Goal: Check status: Check status

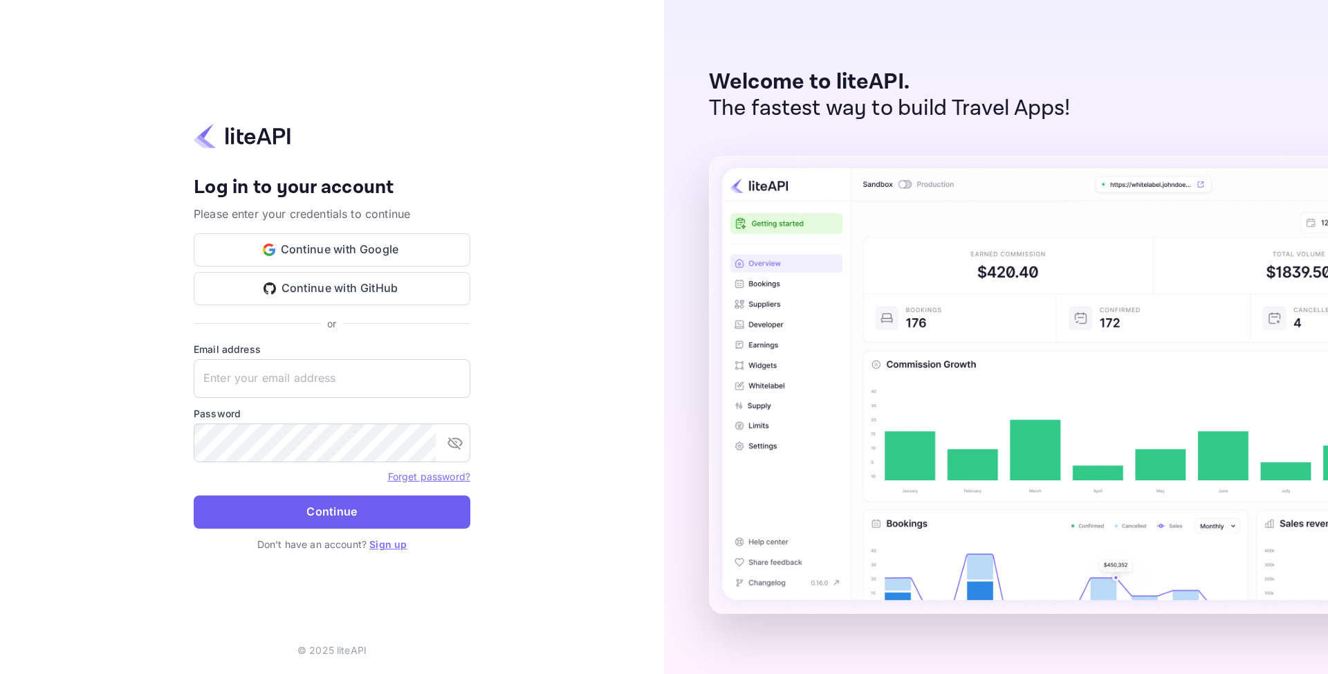
type input "[EMAIL_ADDRESS][DOMAIN_NAME]"
click at [304, 508] on button "Continue" at bounding box center [332, 511] width 277 height 33
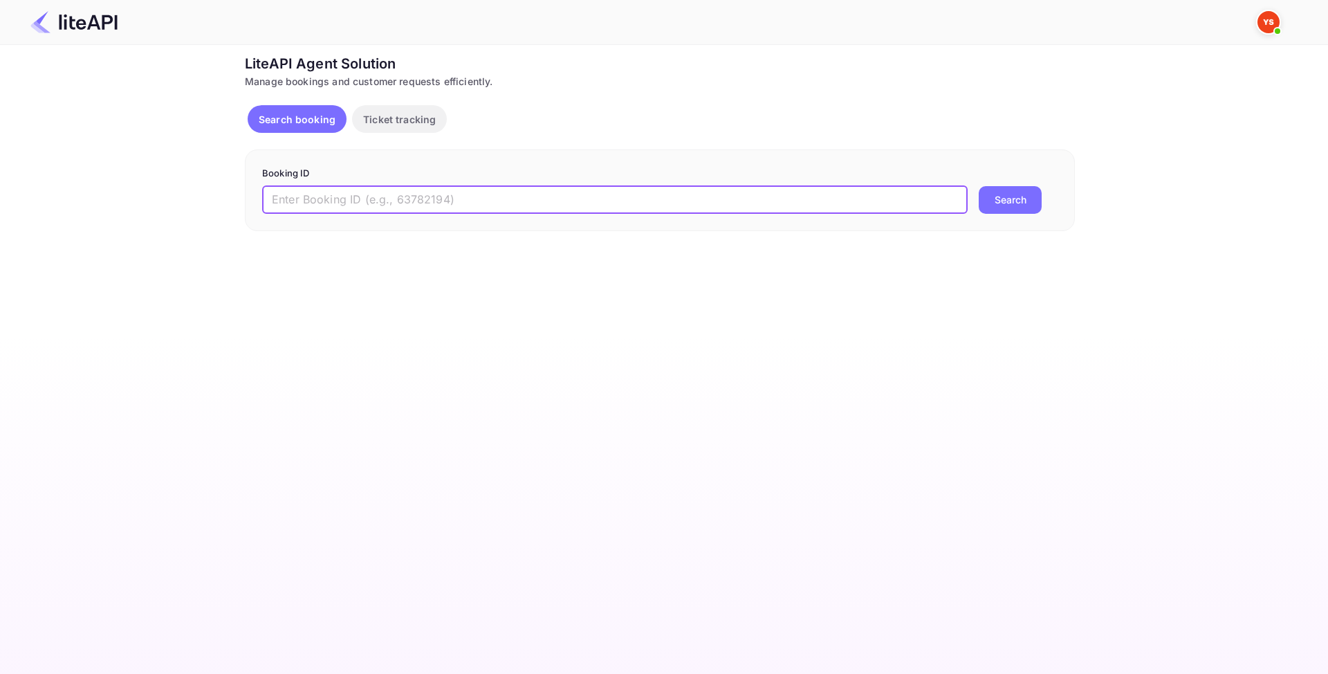
paste input "9137667"
type input "9137667"
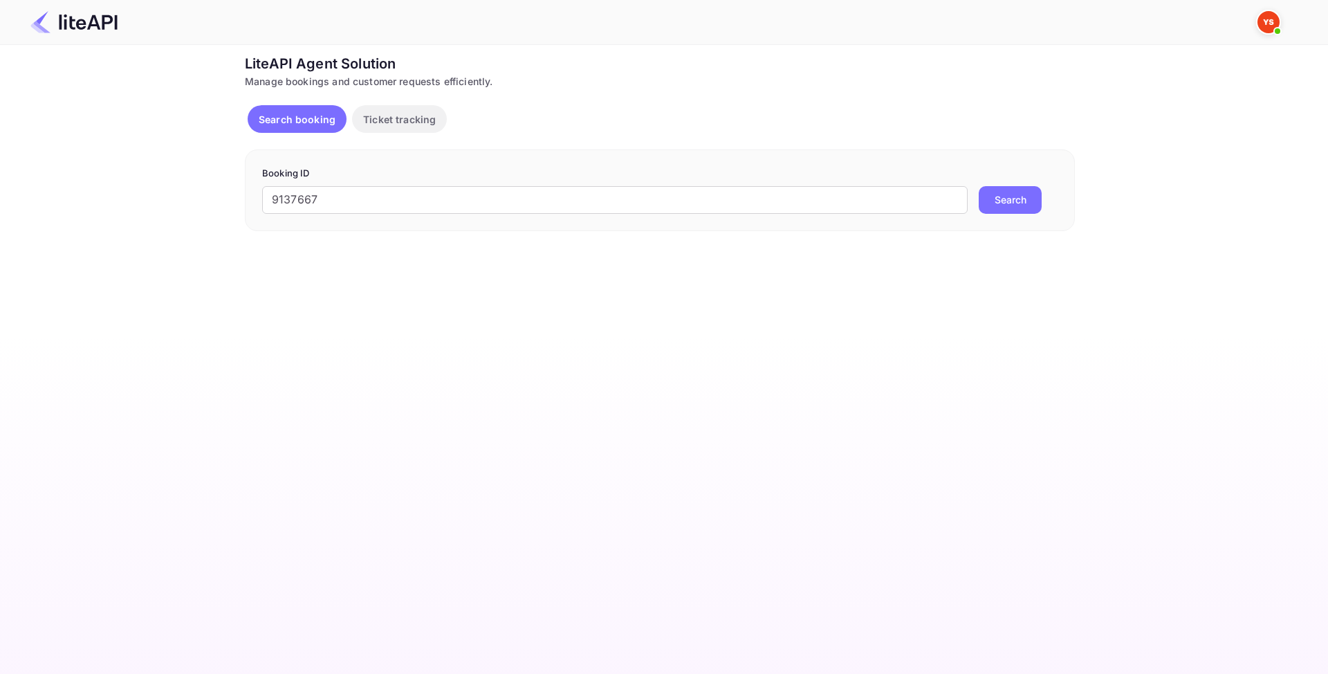
click at [995, 203] on button "Search" at bounding box center [1010, 200] width 63 height 28
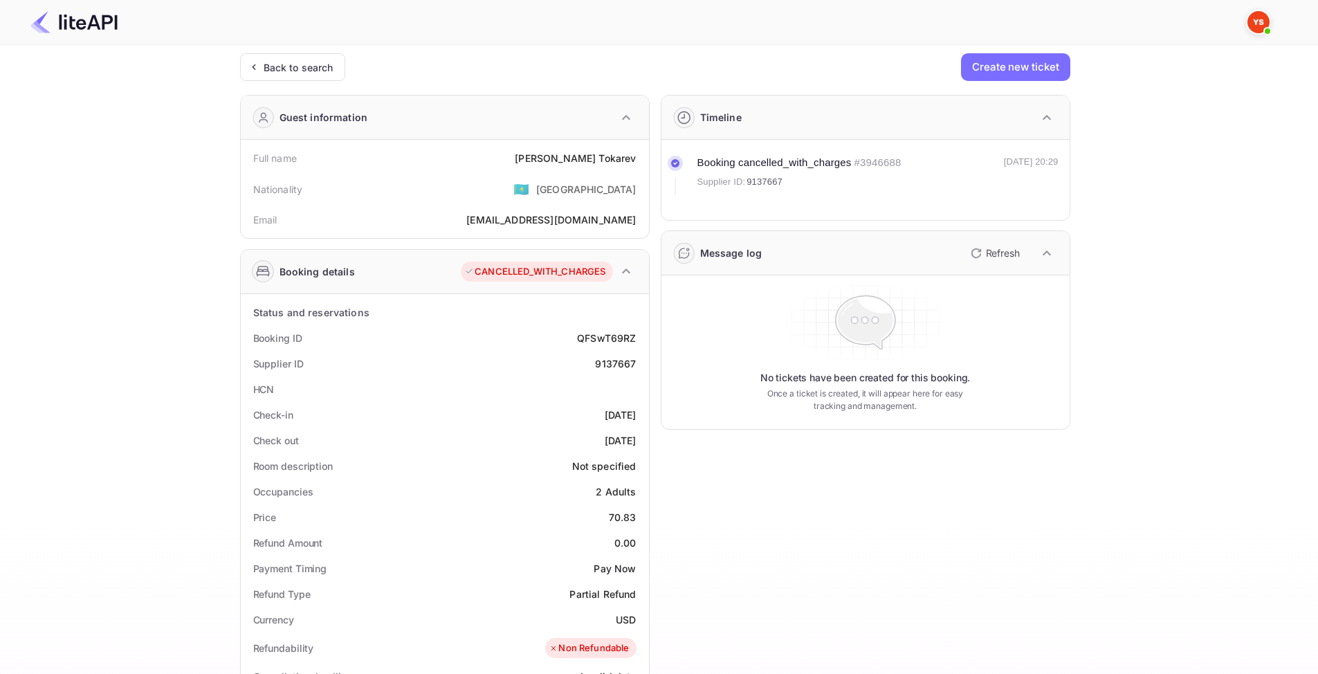
click at [768, 183] on span "9137667" at bounding box center [764, 182] width 36 height 14
click at [1041, 119] on icon "button" at bounding box center [1046, 117] width 17 height 17
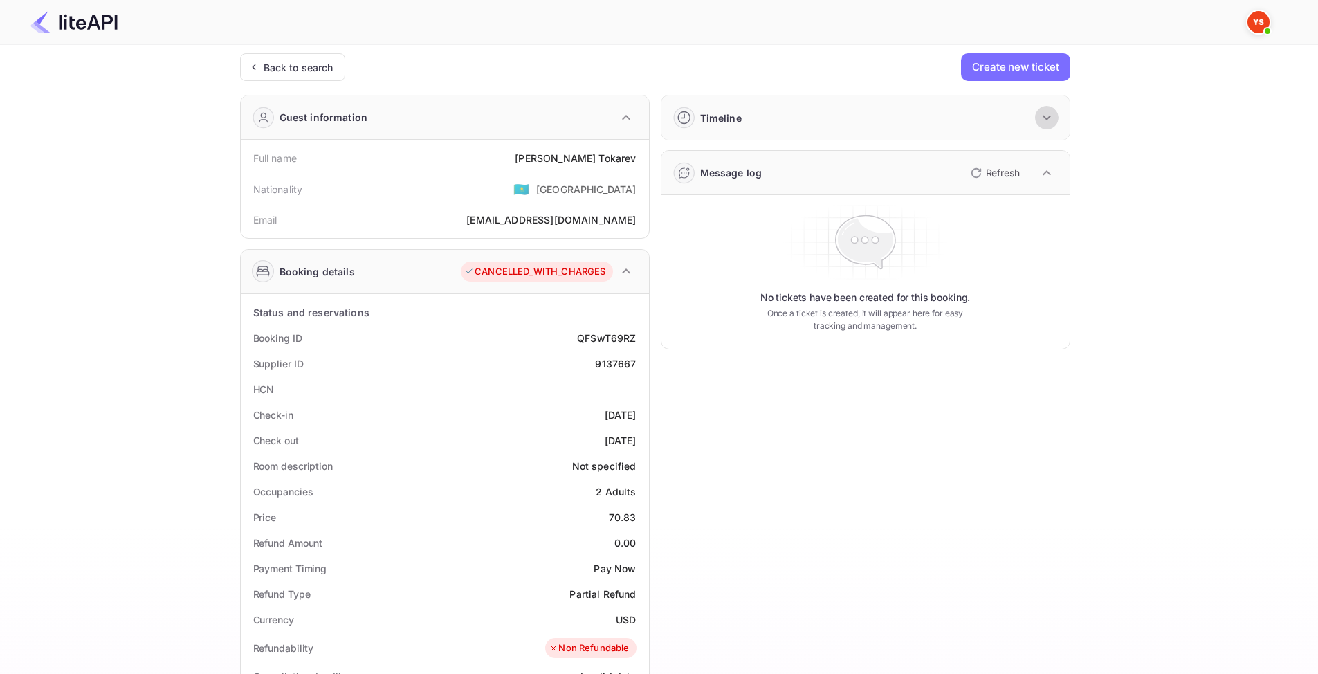
click at [1041, 119] on icon "button" at bounding box center [1046, 117] width 17 height 17
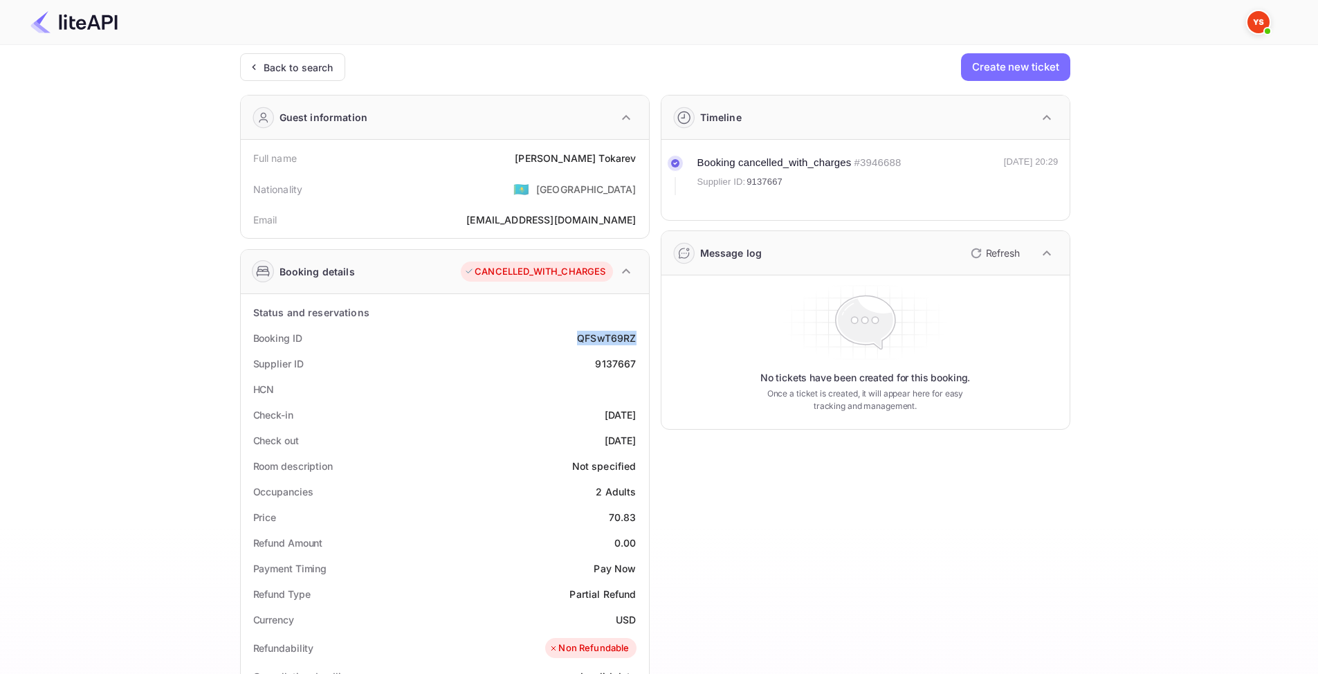
drag, startPoint x: 576, startPoint y: 335, endPoint x: 636, endPoint y: 338, distance: 60.3
click at [636, 338] on div "Booking ID QFSwT69RZ" at bounding box center [444, 338] width 397 height 26
copy div "QFSwT69RZ"
drag, startPoint x: 594, startPoint y: 362, endPoint x: 635, endPoint y: 364, distance: 40.9
click at [635, 364] on div "Supplier ID 9137667" at bounding box center [444, 364] width 397 height 26
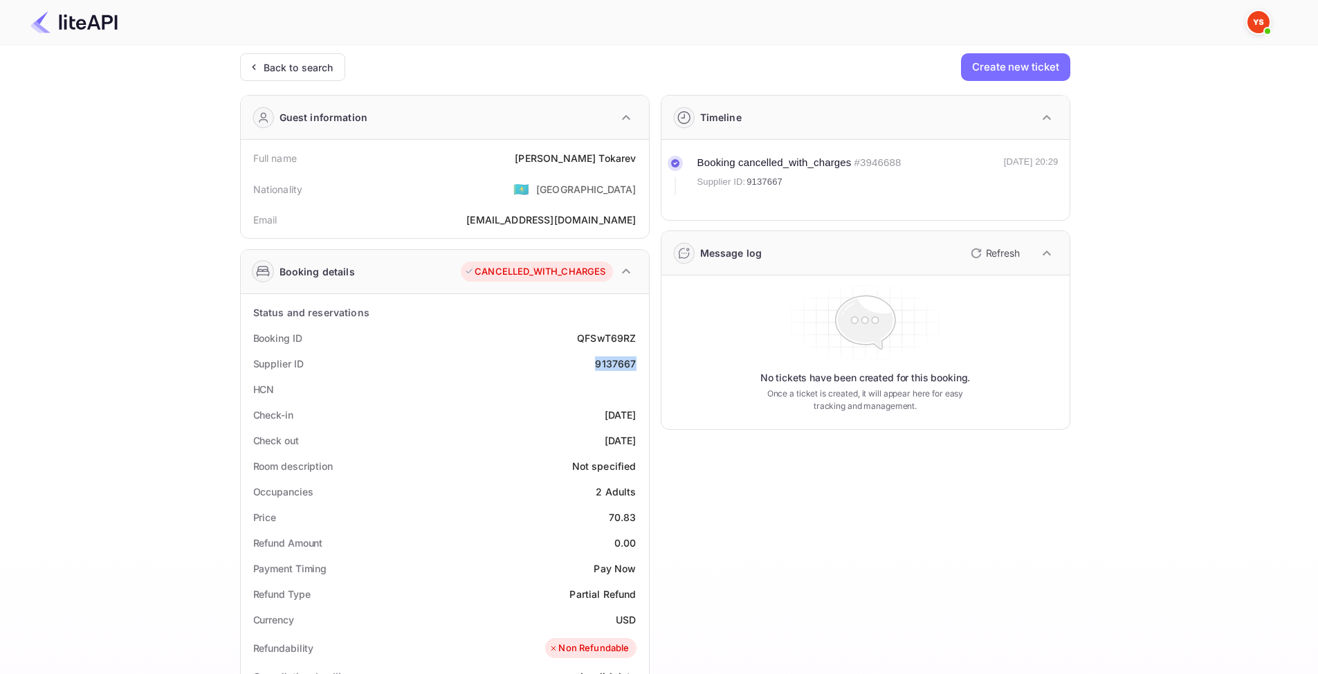
copy div "9137667"
drag, startPoint x: 578, startPoint y: 154, endPoint x: 634, endPoint y: 156, distance: 55.4
click at [634, 156] on div "Full name Pavel Tokarev" at bounding box center [444, 158] width 397 height 26
copy div "Pavel Tokarev"
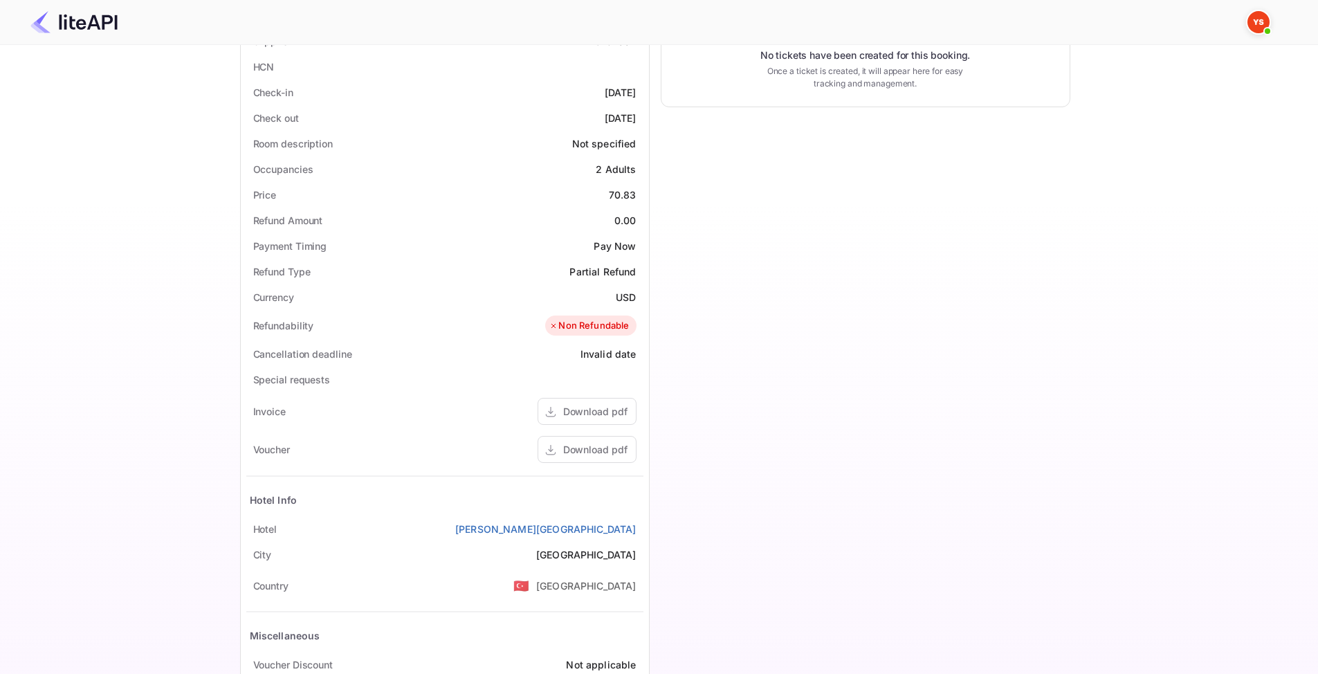
scroll to position [346, 0]
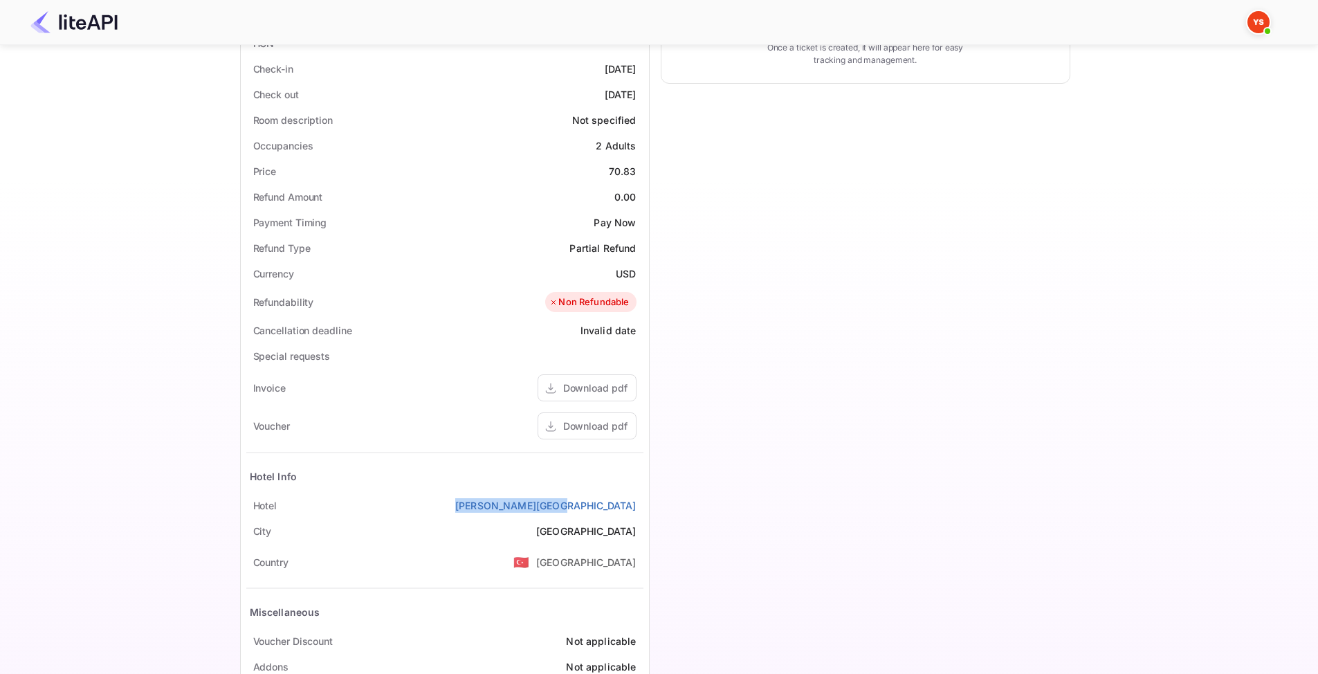
drag, startPoint x: 528, startPoint y: 506, endPoint x: 638, endPoint y: 504, distance: 110.0
click at [638, 504] on div "Hotel Lara Diamond Hotel" at bounding box center [444, 505] width 397 height 26
copy link "Lara Diamond Hotel"
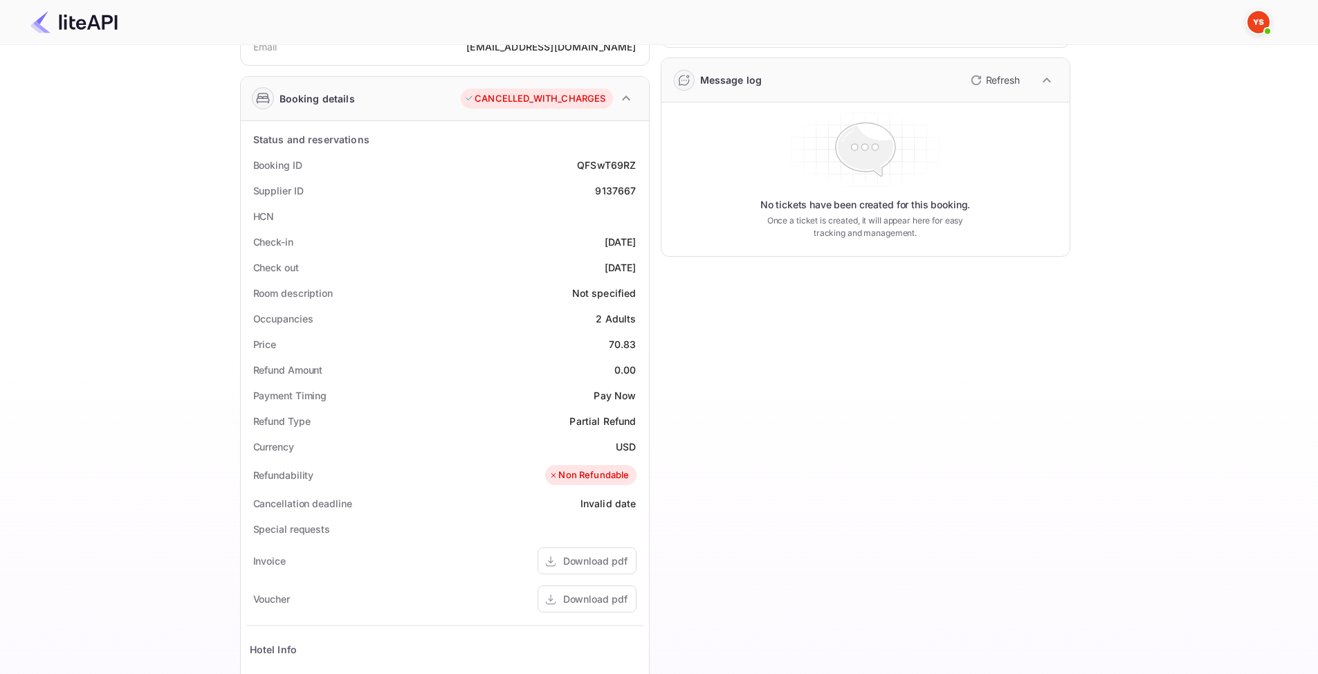
scroll to position [0, 0]
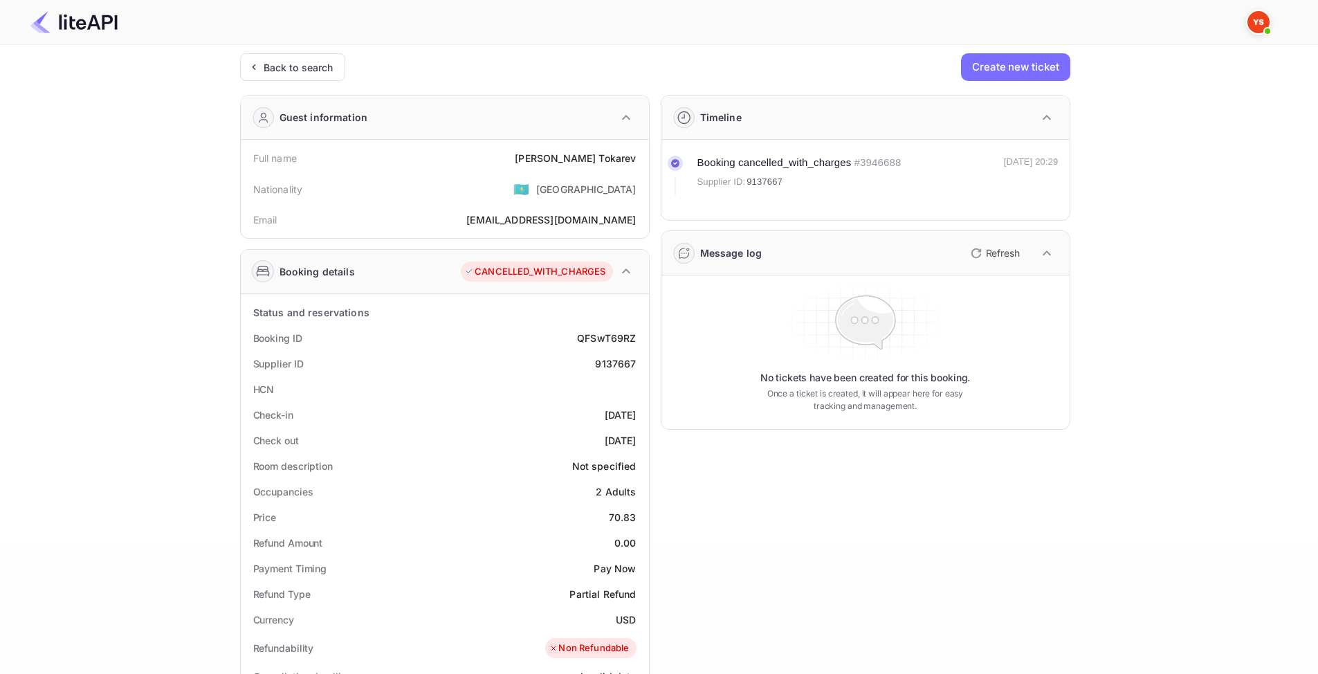
drag, startPoint x: 876, startPoint y: 116, endPoint x: 802, endPoint y: 108, distance: 74.4
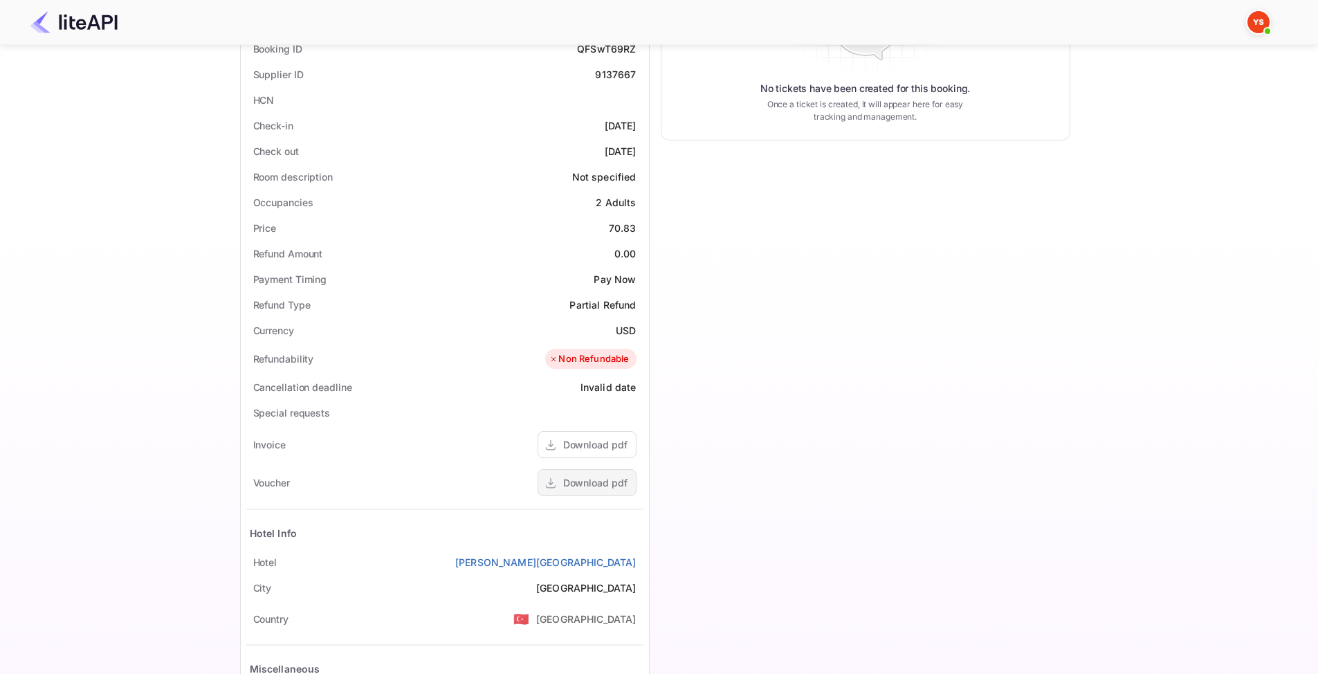
scroll to position [340, 0]
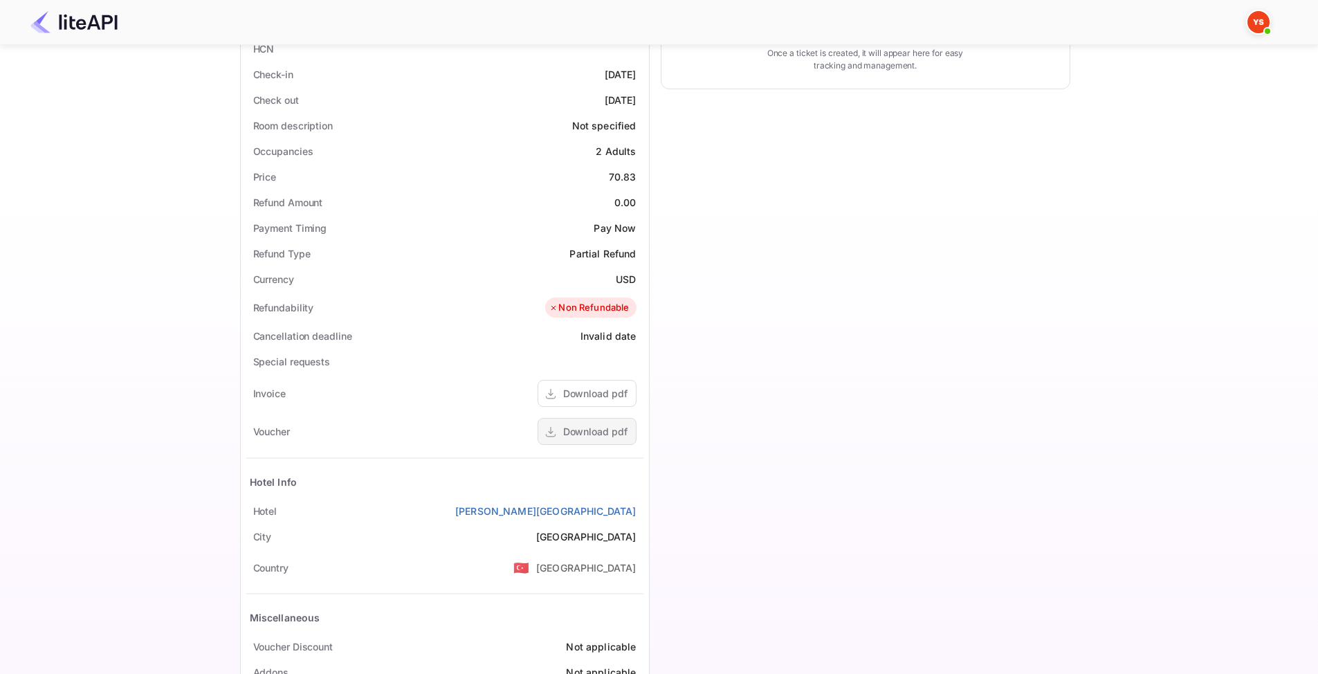
click at [573, 426] on div "Download pdf" at bounding box center [595, 431] width 64 height 15
